Goal: Navigation & Orientation: Go to known website

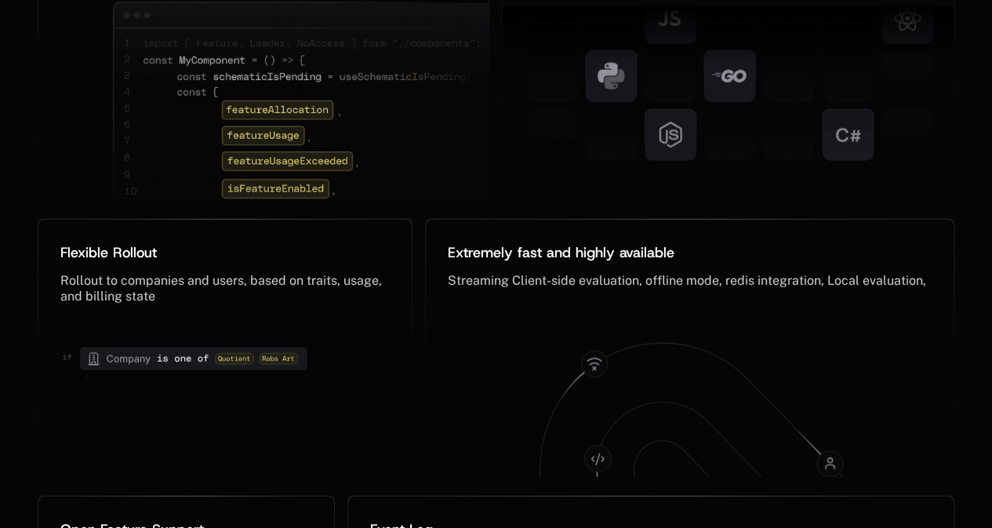
scroll to position [7939, 0]
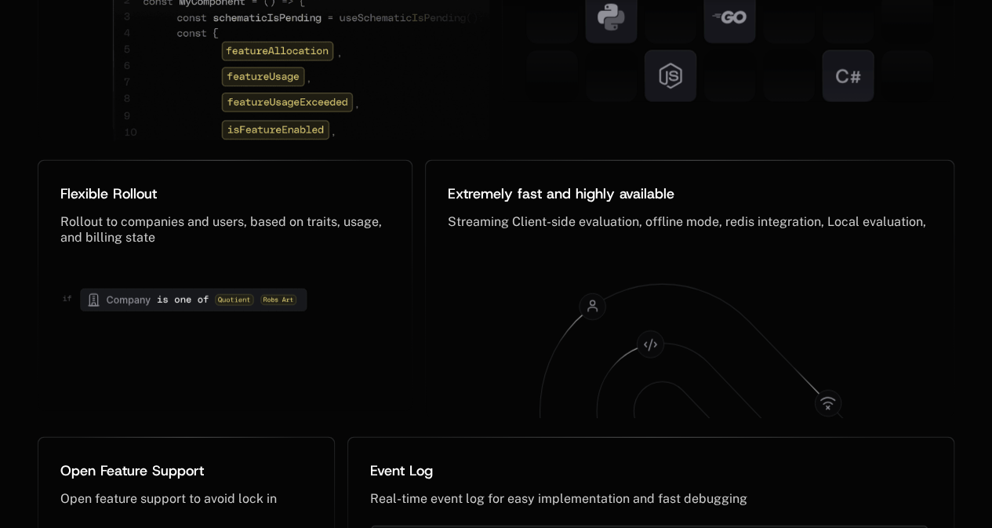
scroll to position [7753, 0]
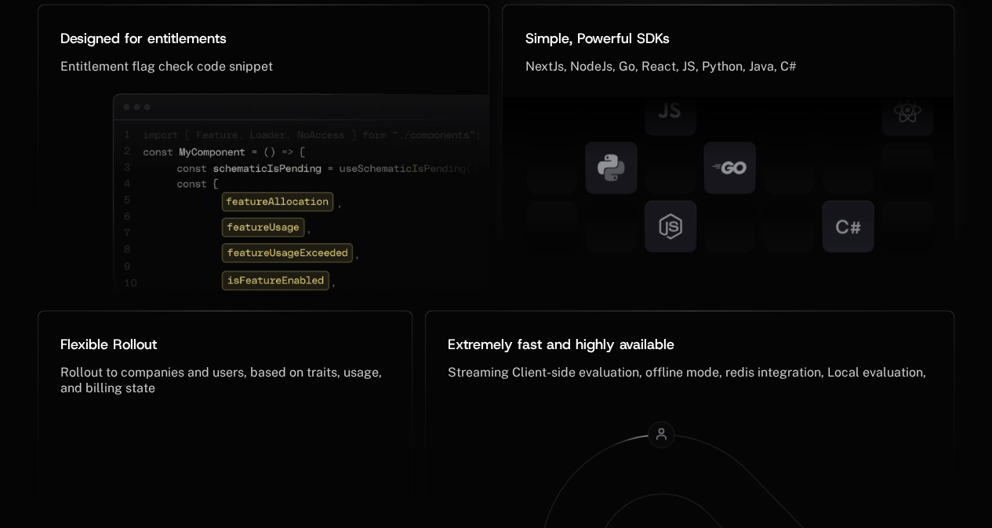
scroll to position [7734, 0]
